Goal: Information Seeking & Learning: Find specific fact

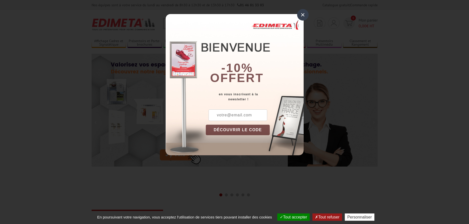
click at [303, 15] on div "×" at bounding box center [303, 15] width 12 height 12
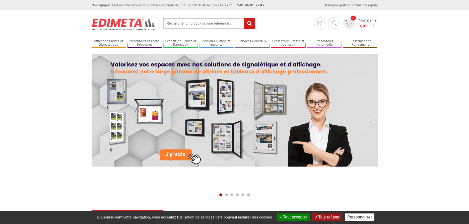
click at [226, 25] on input "text" at bounding box center [209, 23] width 92 height 11
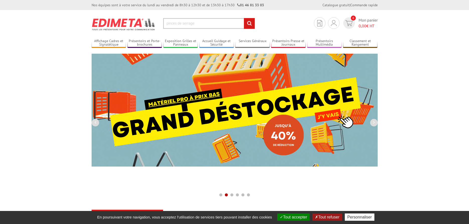
type input "pinces de serrage"
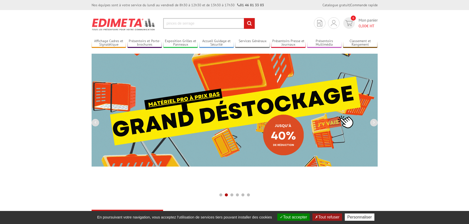
click at [246, 23] on input "rechercher" at bounding box center [249, 23] width 11 height 11
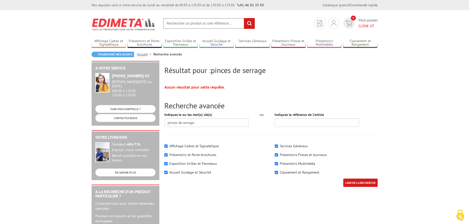
click at [211, 23] on input "text" at bounding box center [209, 23] width 92 height 11
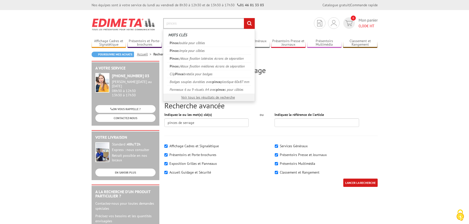
type input "pinces"
click at [244, 18] on input "rechercher" at bounding box center [249, 23] width 11 height 11
